Goal: Browse casually: Explore the website without a specific task or goal

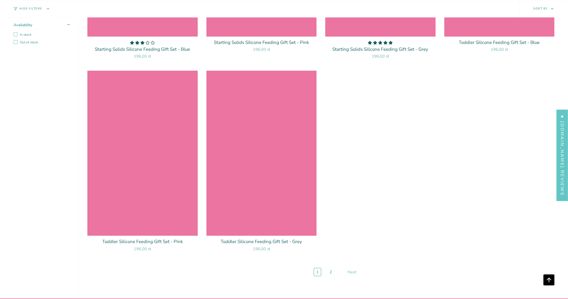
scroll to position [2745, 0]
